Goal: Task Accomplishment & Management: Use online tool/utility

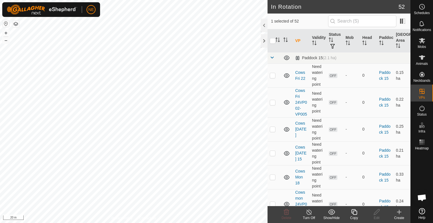
click at [354, 217] on div "Copy" at bounding box center [354, 217] width 23 height 5
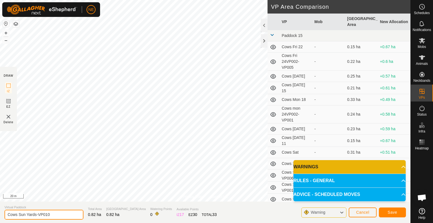
click at [26, 215] on input "Cows Sun Yards-VP010" at bounding box center [44, 215] width 79 height 10
type input "Cows Mon Yards-VP010"
click at [387, 211] on button "Save" at bounding box center [392, 212] width 27 height 10
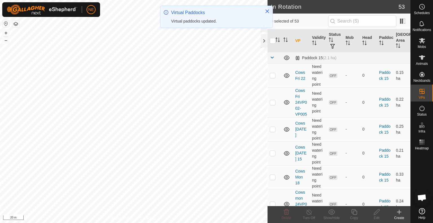
checkbox input "true"
click at [356, 211] on icon at bounding box center [354, 212] width 6 height 6
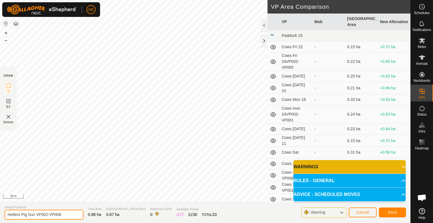
click at [34, 215] on input "Heifers Pig Sun VP002-VP008" at bounding box center [44, 215] width 79 height 10
type input "Heifers Pig Mon VP002-VP008"
click at [382, 210] on button "Save" at bounding box center [392, 212] width 27 height 10
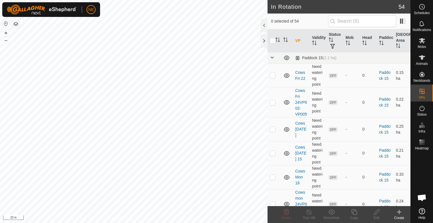
checkbox input "true"
click at [352, 212] on icon at bounding box center [354, 212] width 6 height 6
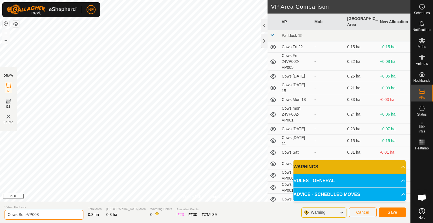
click at [24, 215] on input "Cows Sun-VP008" at bounding box center [44, 215] width 79 height 10
type input "Cows Mon-VP008"
click at [396, 212] on span "Save" at bounding box center [393, 212] width 10 height 5
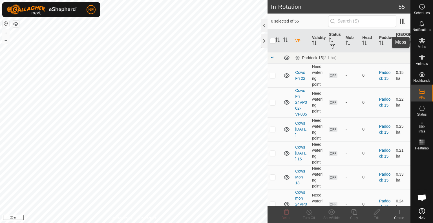
click at [427, 39] on div "Mobs" at bounding box center [422, 42] width 22 height 17
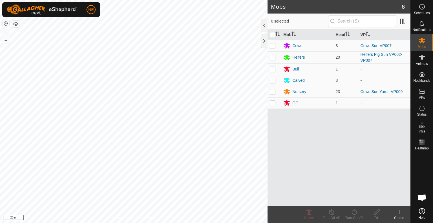
click at [272, 47] on p-checkbox at bounding box center [273, 45] width 6 height 5
checkbox input "true"
click at [352, 213] on icon at bounding box center [354, 212] width 7 height 7
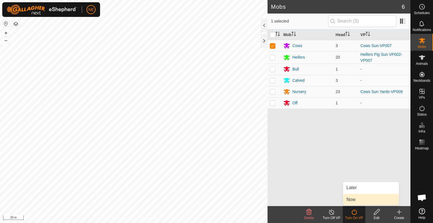
click at [351, 202] on link "Now" at bounding box center [371, 199] width 56 height 11
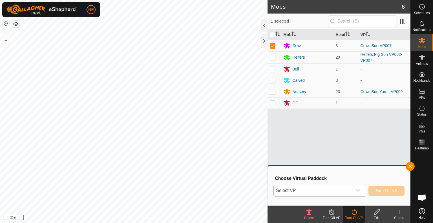
click at [358, 192] on icon "dropdown trigger" at bounding box center [358, 190] width 5 height 5
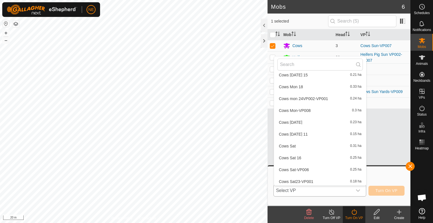
scroll to position [51, 0]
click at [309, 111] on li "Cows Mon-VP008 0.3 ha" at bounding box center [320, 111] width 92 height 11
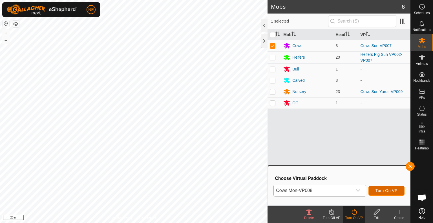
click at [381, 189] on span "Turn On VP" at bounding box center [387, 190] width 22 height 5
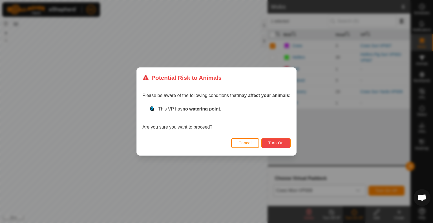
click at [274, 143] on span "Turn On" at bounding box center [275, 143] width 15 height 5
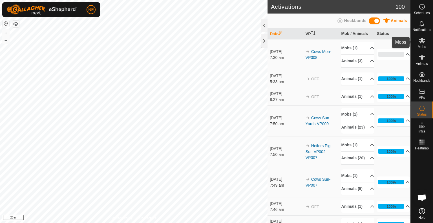
click at [425, 43] on icon at bounding box center [422, 40] width 7 height 7
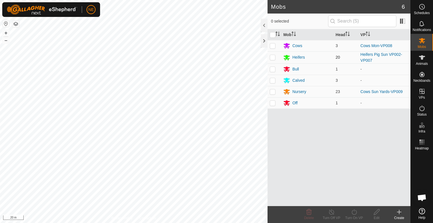
click at [269, 61] on td at bounding box center [275, 57] width 14 height 12
checkbox input "true"
click at [350, 215] on div "Turn On VP" at bounding box center [354, 217] width 23 height 5
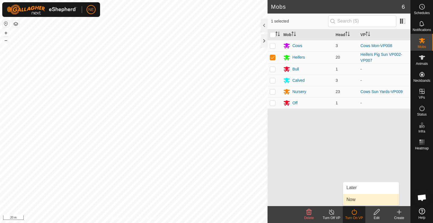
click at [351, 197] on link "Now" at bounding box center [371, 199] width 56 height 11
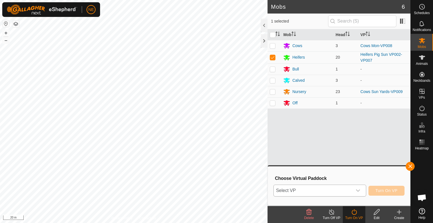
click at [357, 192] on icon "dropdown trigger" at bounding box center [358, 190] width 5 height 5
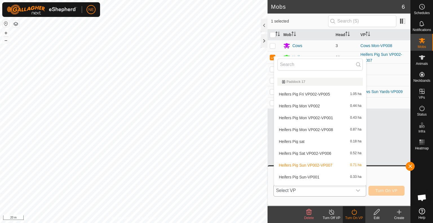
scroll to position [416, 0]
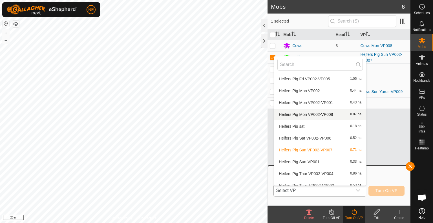
click at [324, 111] on li "Heifers Pig Mon VP002-VP008 0.87 ha" at bounding box center [320, 114] width 92 height 11
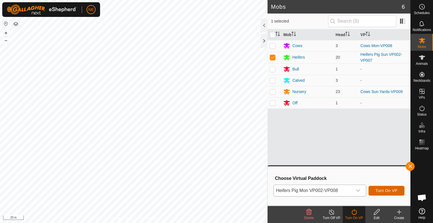
click at [390, 193] on span "Turn On VP" at bounding box center [387, 190] width 22 height 5
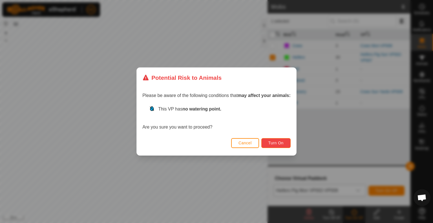
click at [282, 141] on span "Turn On" at bounding box center [275, 143] width 15 height 5
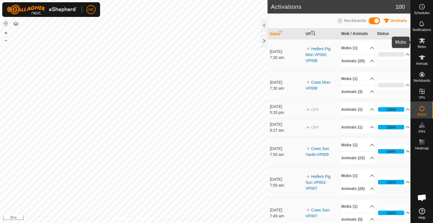
click at [423, 44] on es-mob-svg-icon at bounding box center [422, 40] width 10 height 9
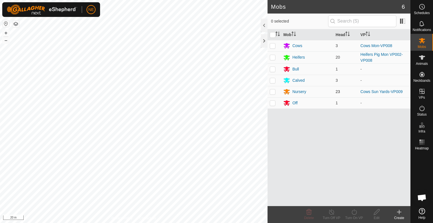
click at [272, 92] on p-checkbox at bounding box center [273, 91] width 6 height 5
checkbox input "true"
click at [354, 217] on div "Turn On VP" at bounding box center [354, 217] width 23 height 5
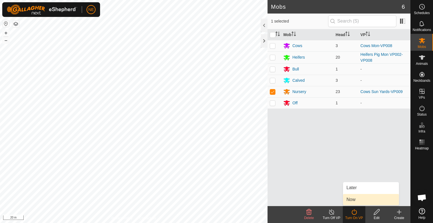
click at [352, 202] on link "Now" at bounding box center [371, 199] width 56 height 11
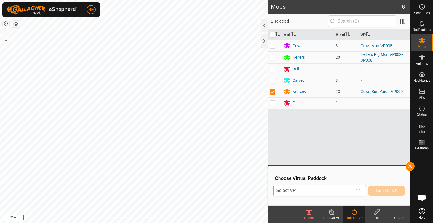
click at [359, 193] on div "dropdown trigger" at bounding box center [357, 190] width 11 height 11
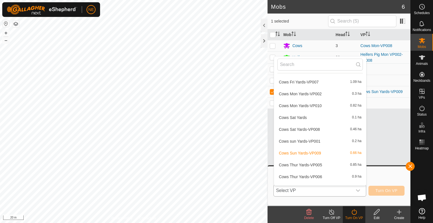
scroll to position [577, 0]
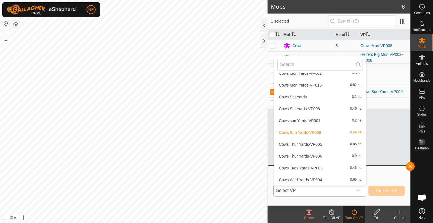
click at [362, 185] on div "Paddock 15 Cows Fri 22 0.15 ha Cows Fri 24VP002-VP005 0.22 ha Cows Friday 0.25 …" at bounding box center [320, 129] width 92 height 113
click at [307, 83] on li "Cows Mon Yards-VP010 0.82 ha" at bounding box center [320, 85] width 92 height 11
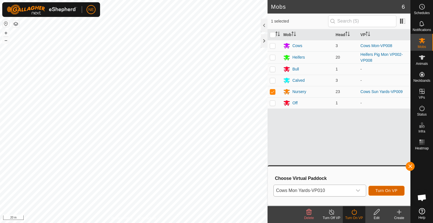
click at [376, 194] on button "Turn On VP" at bounding box center [386, 191] width 36 height 10
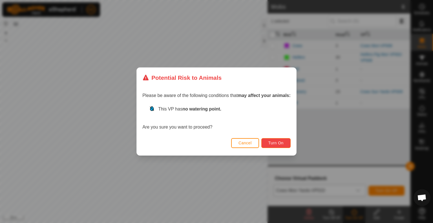
click at [281, 141] on span "Turn On" at bounding box center [275, 143] width 15 height 5
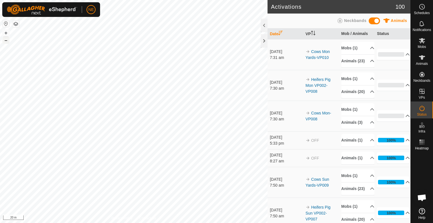
click at [76, 83] on div "Cows Mon Yards-VP010 Type: Inclusion Zone 23 Animals + – ⇧ i 20 m" at bounding box center [134, 111] width 268 height 223
